Goal: Navigation & Orientation: Find specific page/section

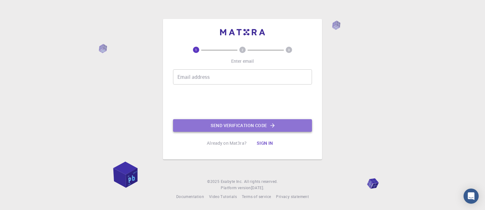
click at [246, 126] on button "Send verification code" at bounding box center [242, 125] width 139 height 13
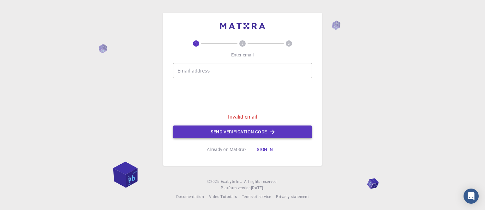
click at [215, 129] on button "Send verification code" at bounding box center [242, 132] width 139 height 13
click at [193, 74] on div "Email address Email address" at bounding box center [242, 70] width 139 height 15
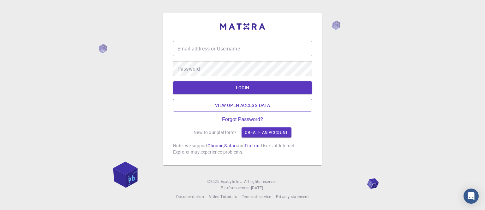
click at [216, 51] on input "Email address or Username" at bounding box center [242, 48] width 139 height 15
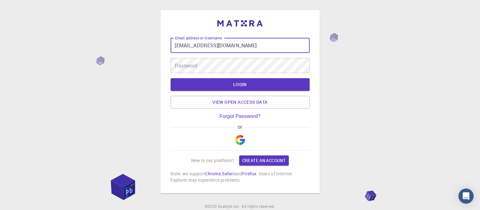
type input "[EMAIL_ADDRESS][DOMAIN_NAME]"
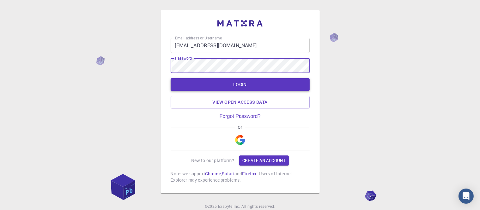
click at [251, 84] on button "LOGIN" at bounding box center [240, 84] width 139 height 13
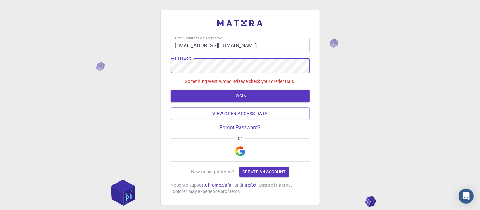
click at [157, 74] on div "Email address or Username [EMAIL_ADDRESS][DOMAIN_NAME] Email address or Usernam…" at bounding box center [240, 123] width 480 height 247
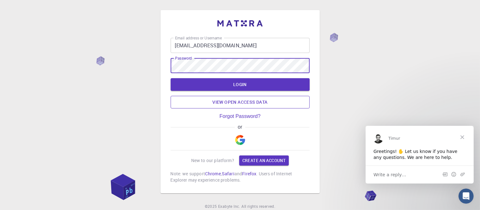
click at [248, 103] on link "View open access data" at bounding box center [240, 102] width 139 height 13
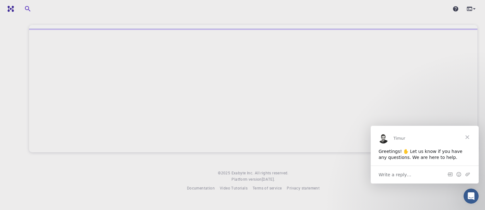
click at [469, 136] on span "Close" at bounding box center [467, 137] width 23 height 23
